Goal: Transaction & Acquisition: Purchase product/service

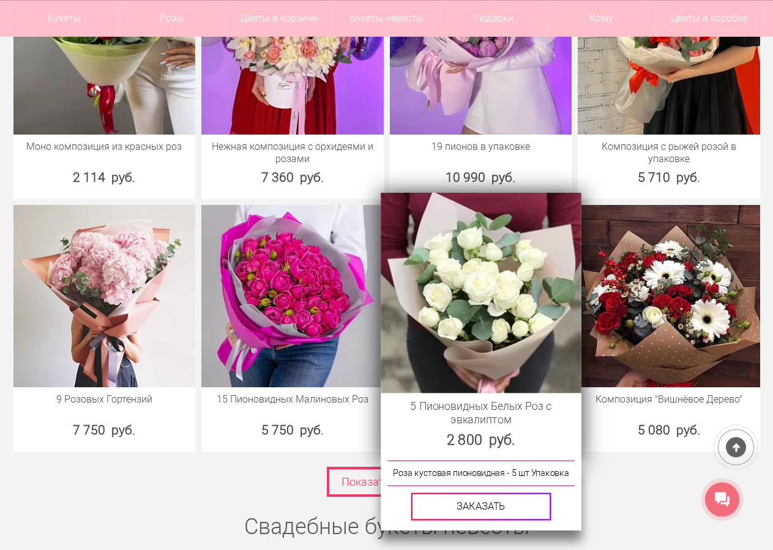
scroll to position [4680, 0]
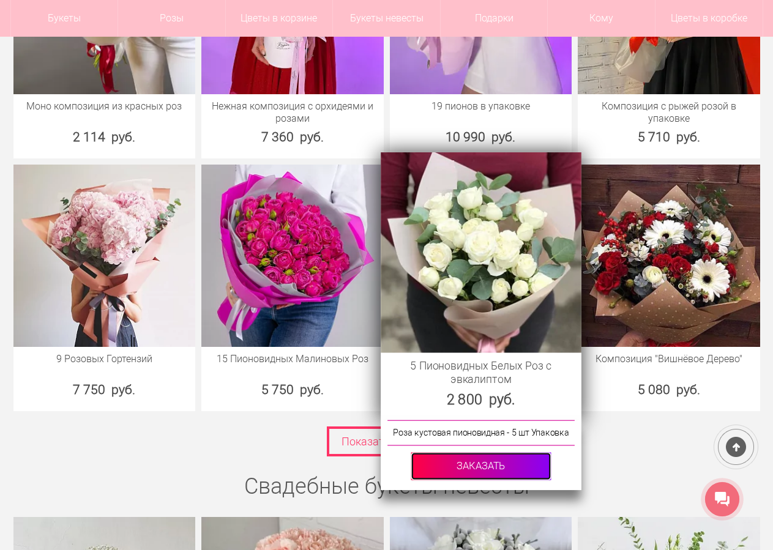
click at [488, 459] on link at bounding box center [480, 467] width 140 height 28
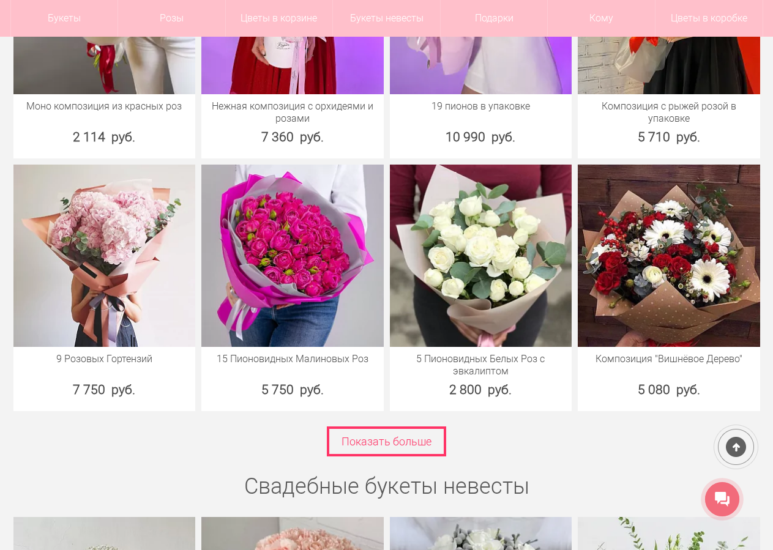
click at [658, 434] on div "Показать больше" at bounding box center [386, 441] width 752 height 30
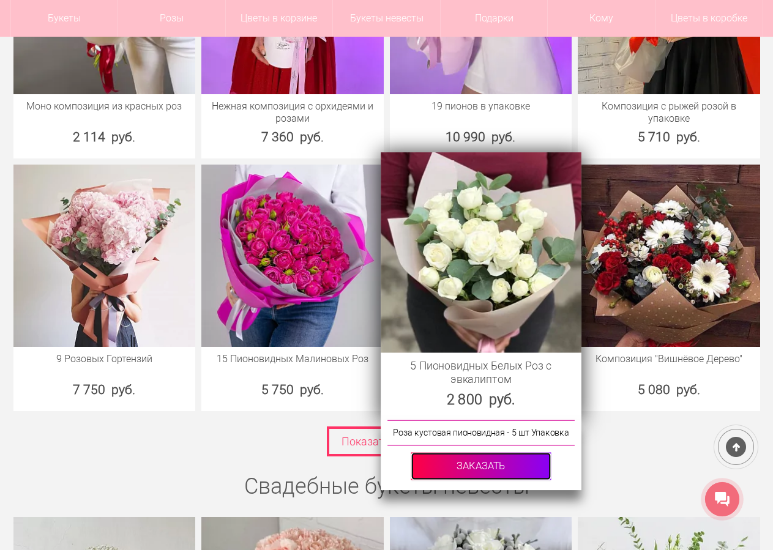
click at [484, 462] on link at bounding box center [480, 467] width 140 height 28
click at [483, 455] on link at bounding box center [480, 467] width 140 height 28
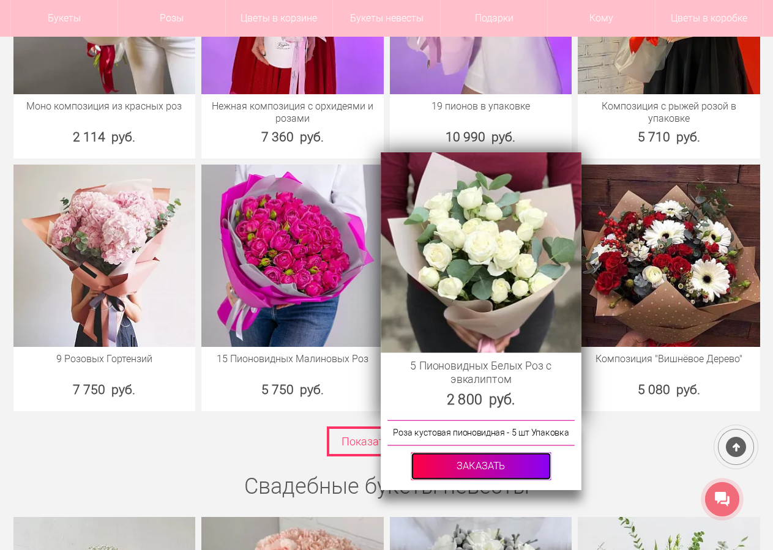
click at [483, 455] on link at bounding box center [480, 467] width 140 height 28
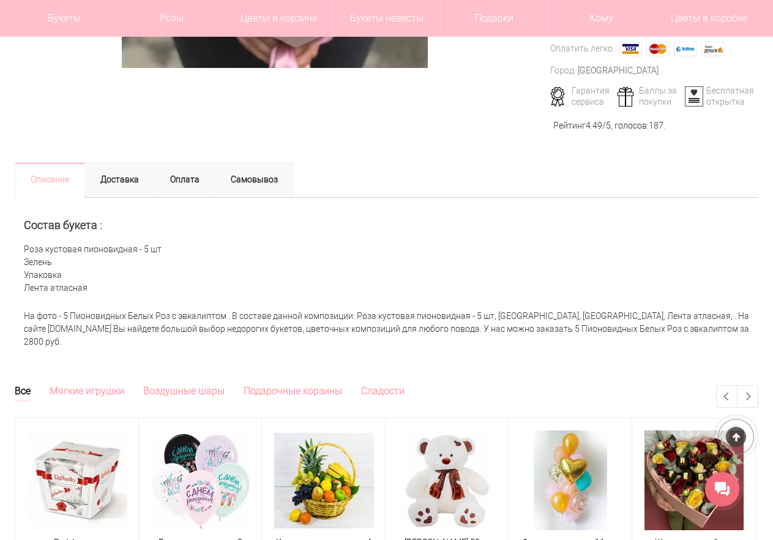
scroll to position [437, 0]
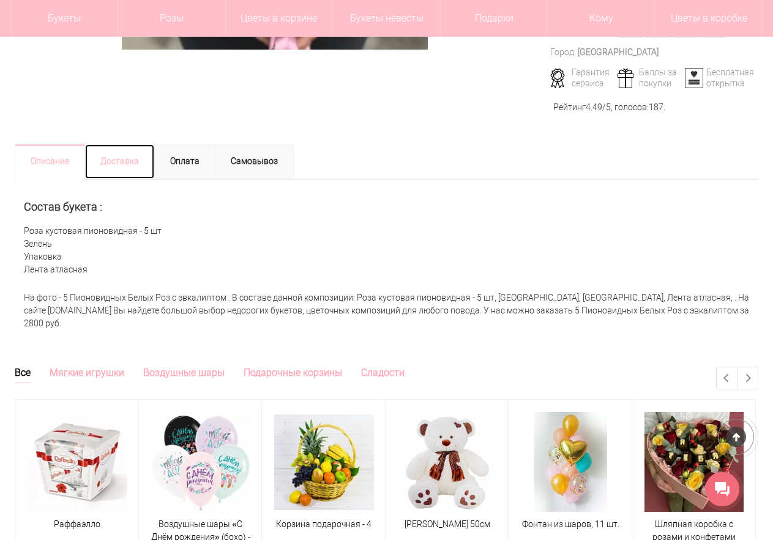
click at [130, 168] on link "Доставка" at bounding box center [119, 161] width 70 height 35
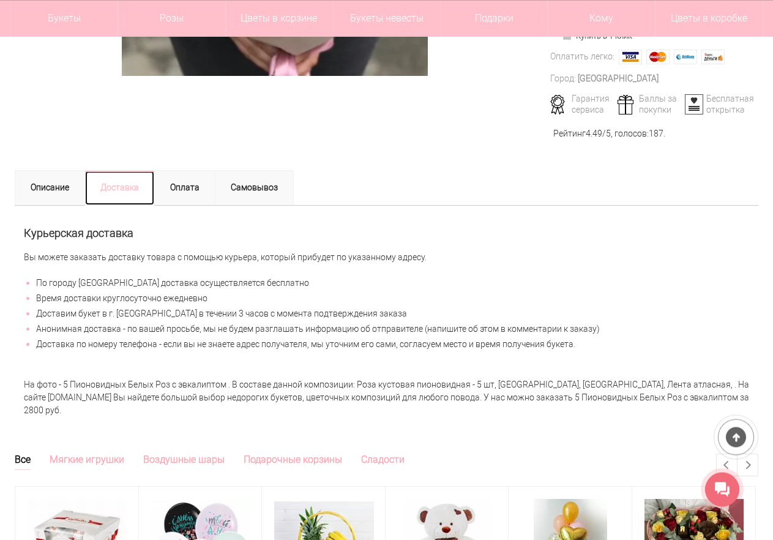
scroll to position [374, 0]
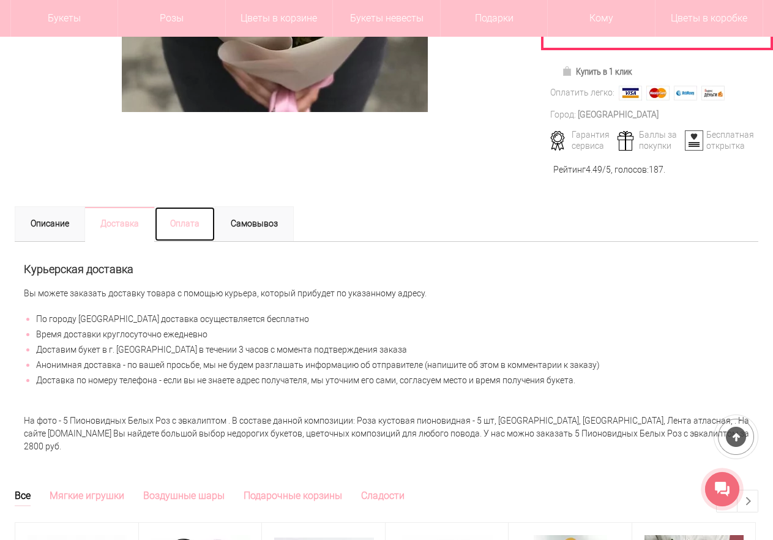
click at [197, 225] on link "Оплата" at bounding box center [184, 223] width 61 height 35
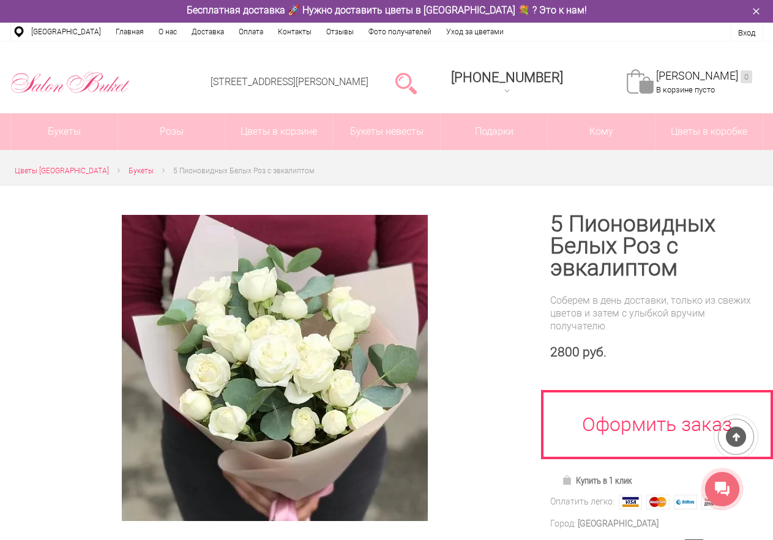
scroll to position [0, 0]
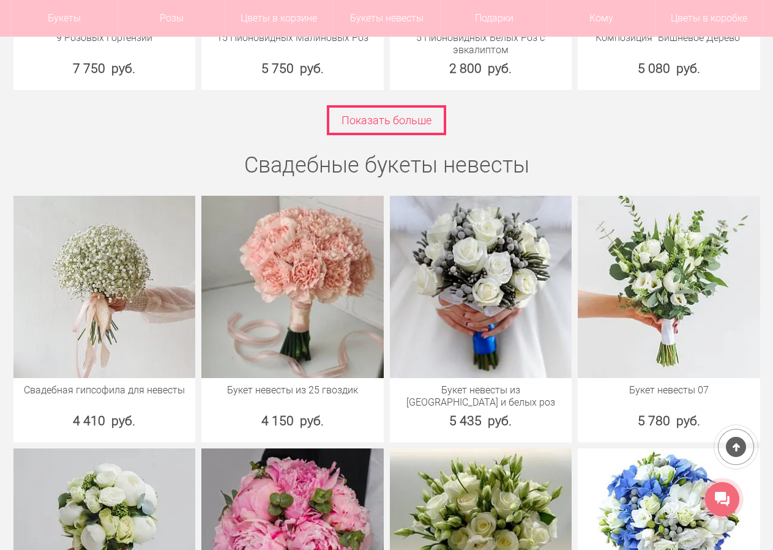
scroll to position [5001, 0]
